Goal: Information Seeking & Learning: Learn about a topic

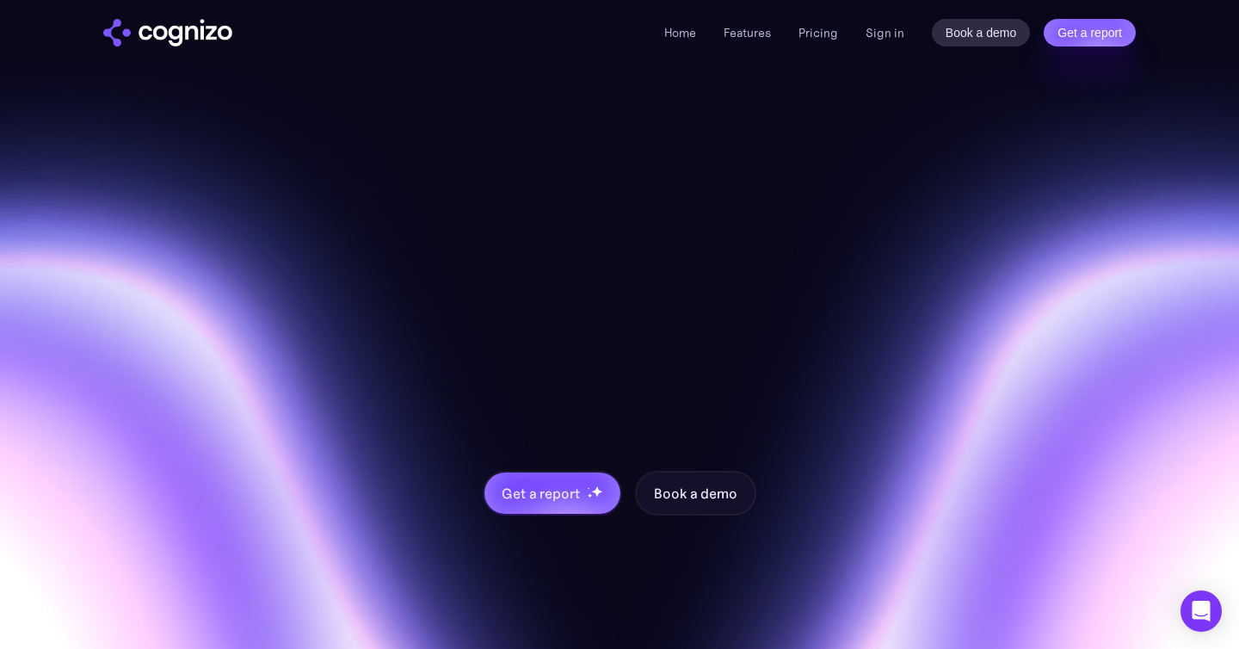
scroll to position [7193, 0]
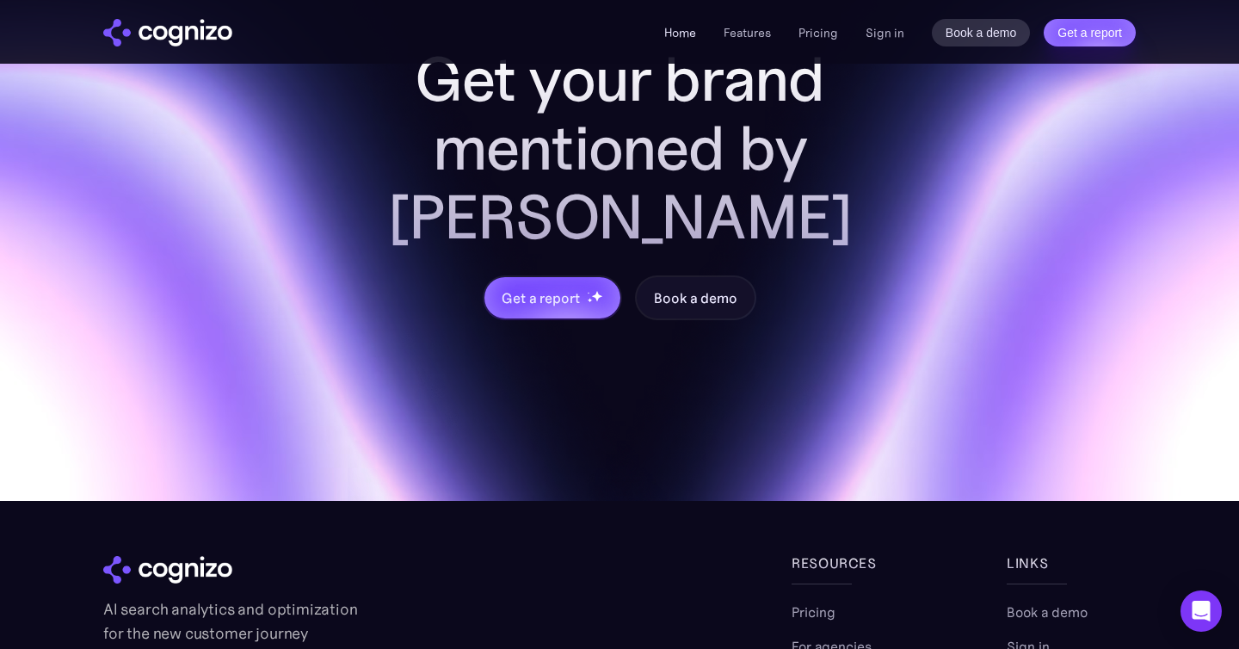
click at [675, 34] on link "Home" at bounding box center [680, 32] width 32 height 15
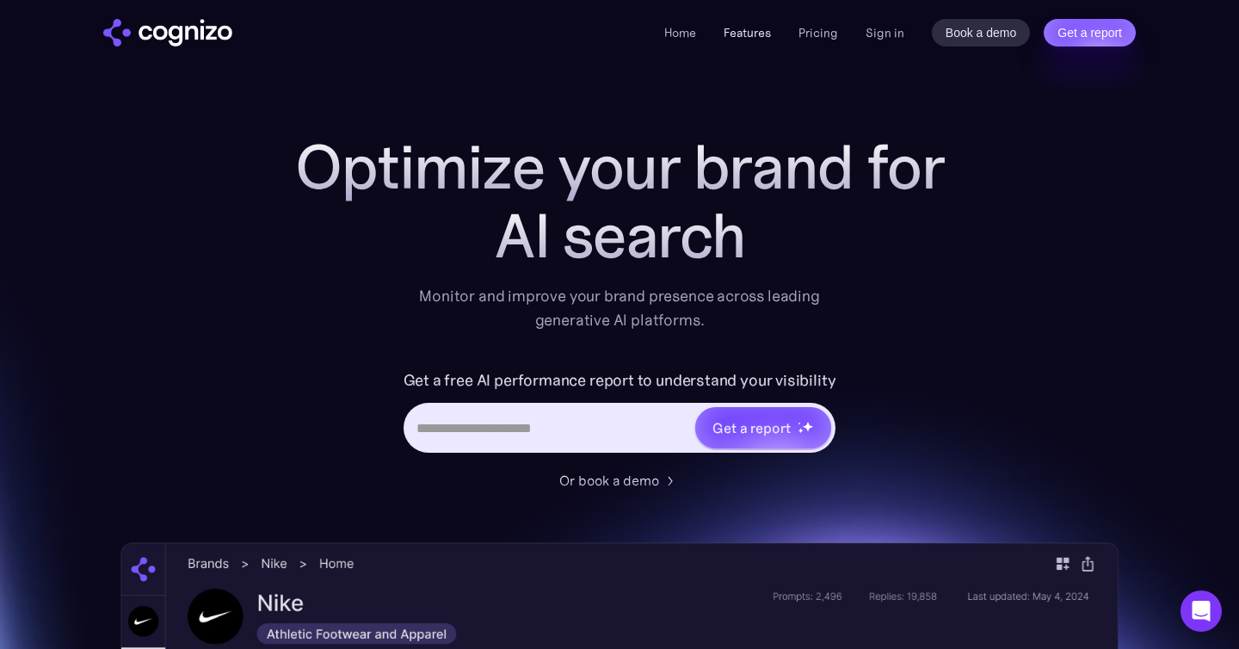
click at [757, 28] on link "Features" at bounding box center [747, 32] width 47 height 15
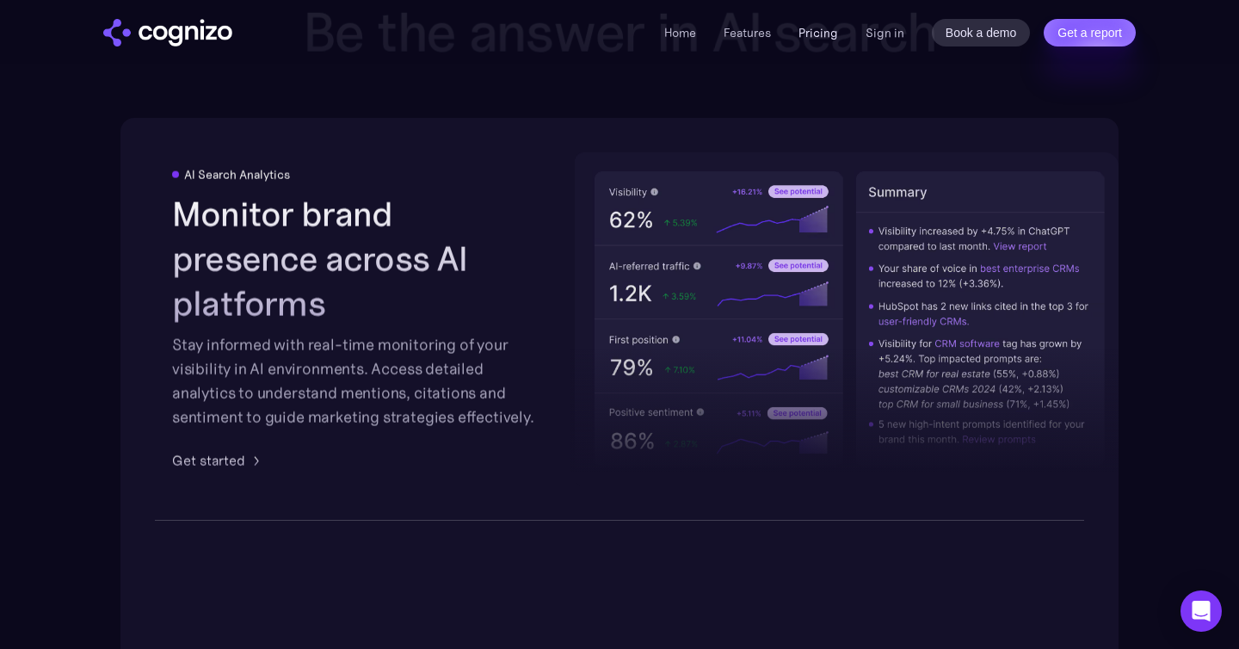
scroll to position [3068, 0]
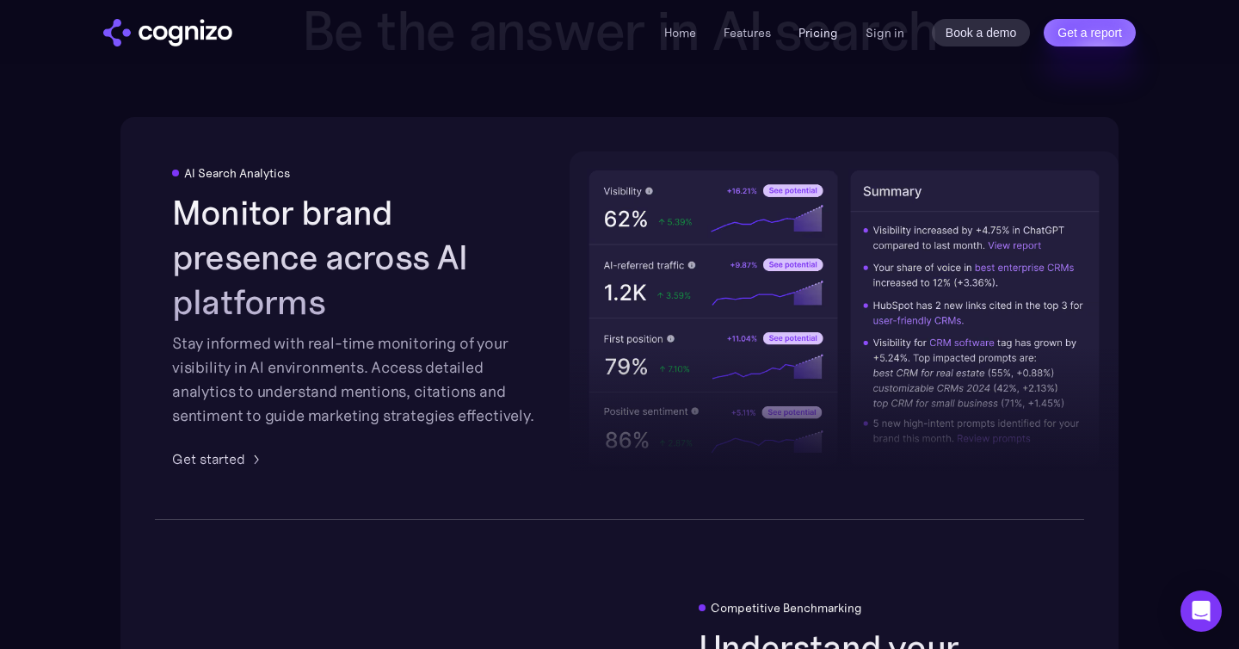
click at [825, 34] on link "Pricing" at bounding box center [819, 32] width 40 height 15
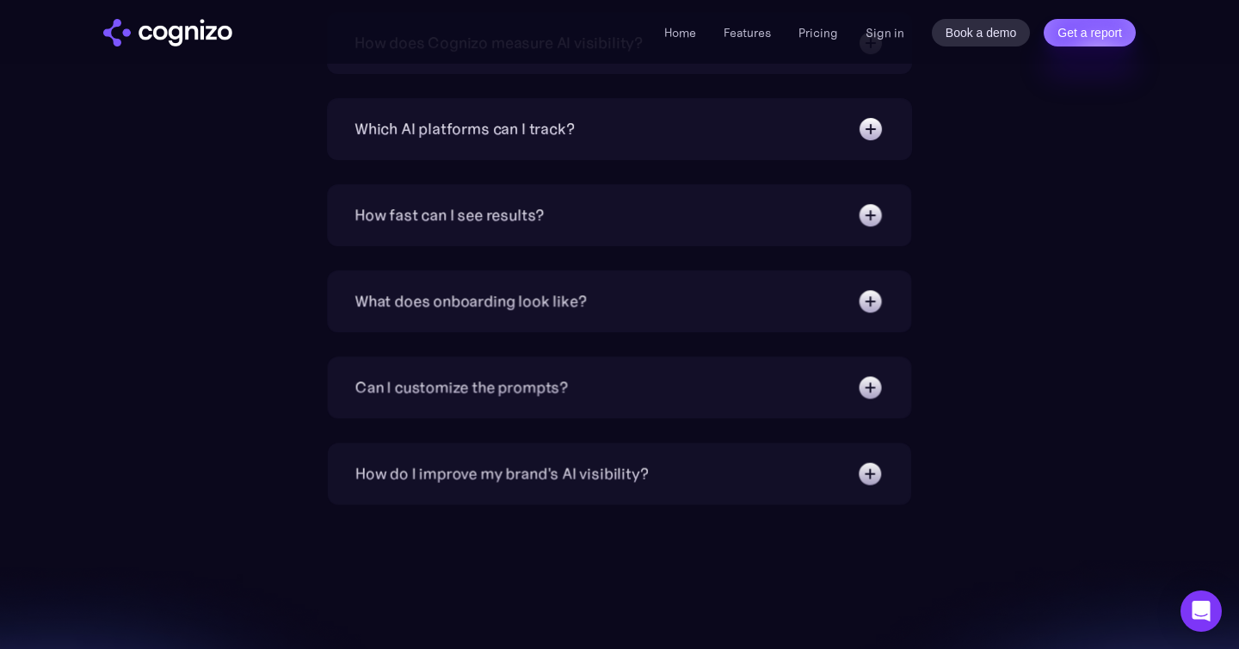
scroll to position [5676, 0]
